Goal: Find specific page/section: Find specific page/section

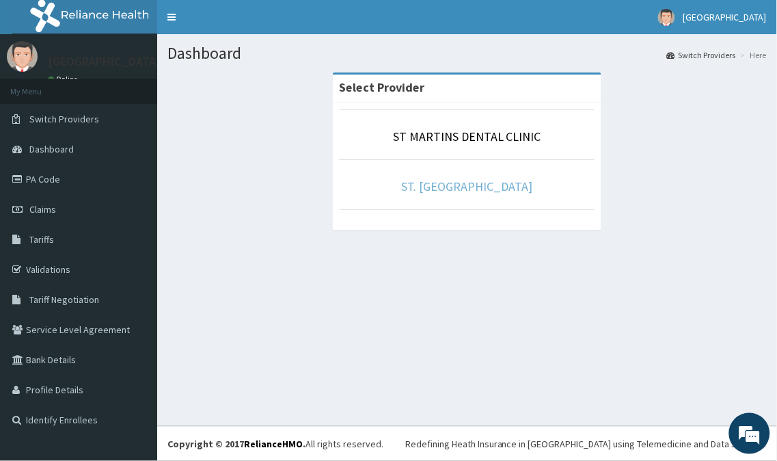
click at [465, 189] on link "ST. [GEOGRAPHIC_DATA]" at bounding box center [467, 186] width 131 height 16
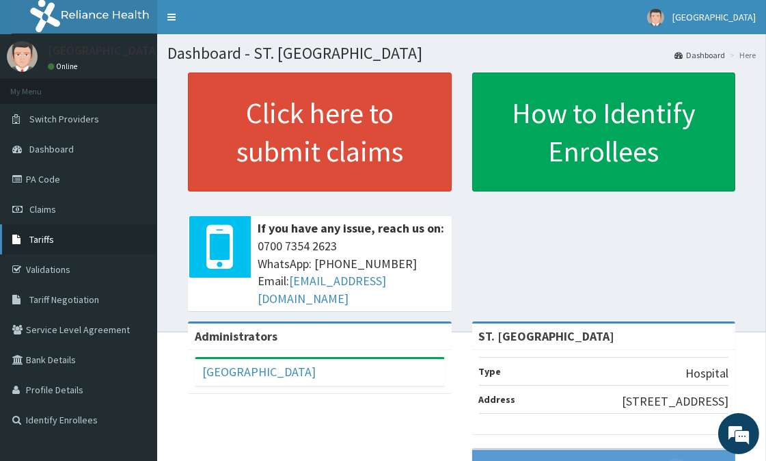
click at [44, 236] on span "Tariffs" at bounding box center [41, 239] width 25 height 12
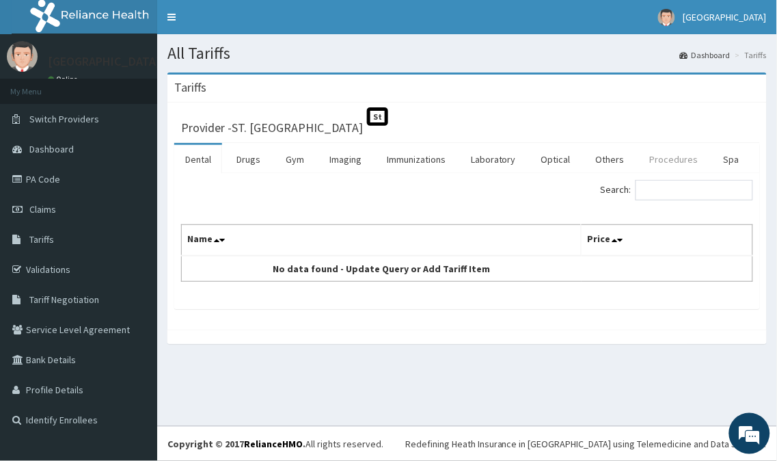
click at [691, 159] on link "Procedures" at bounding box center [674, 159] width 70 height 29
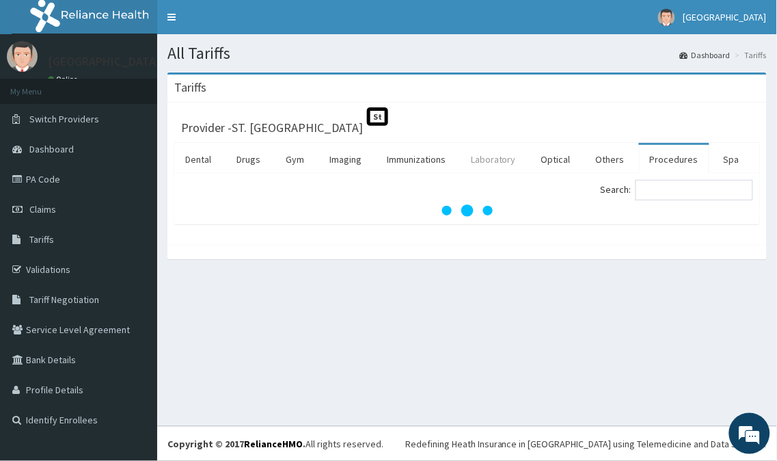
click at [486, 154] on link "Laboratory" at bounding box center [493, 159] width 67 height 29
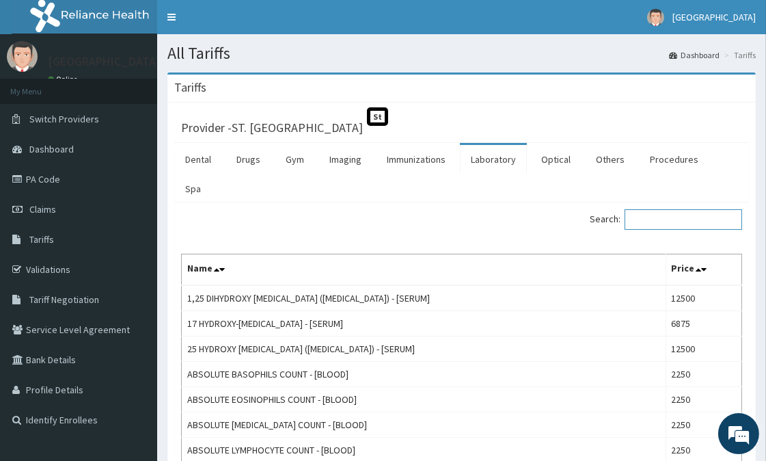
click at [690, 217] on input "Search:" at bounding box center [684, 219] width 118 height 20
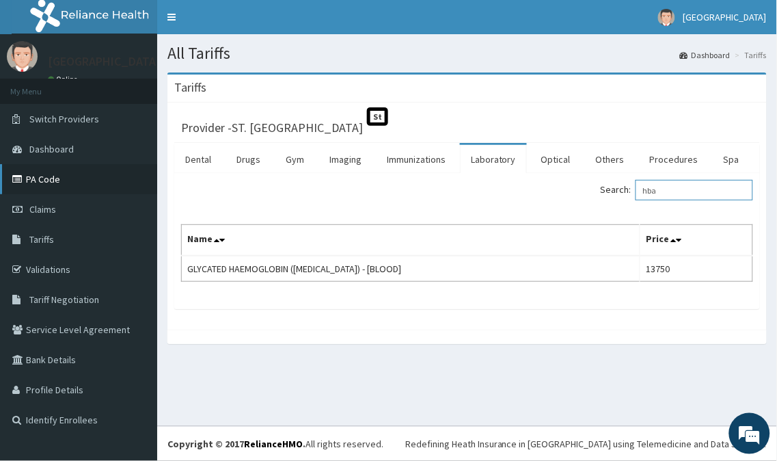
type input "hba"
click at [37, 169] on link "PA Code" at bounding box center [78, 179] width 157 height 30
